Goal: Information Seeking & Learning: Learn about a topic

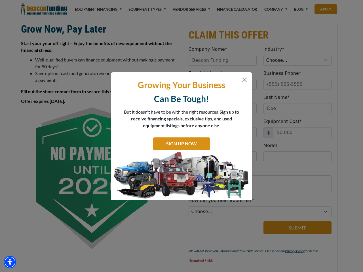
scroll to position [142, 0]
